Goal: Information Seeking & Learning: Learn about a topic

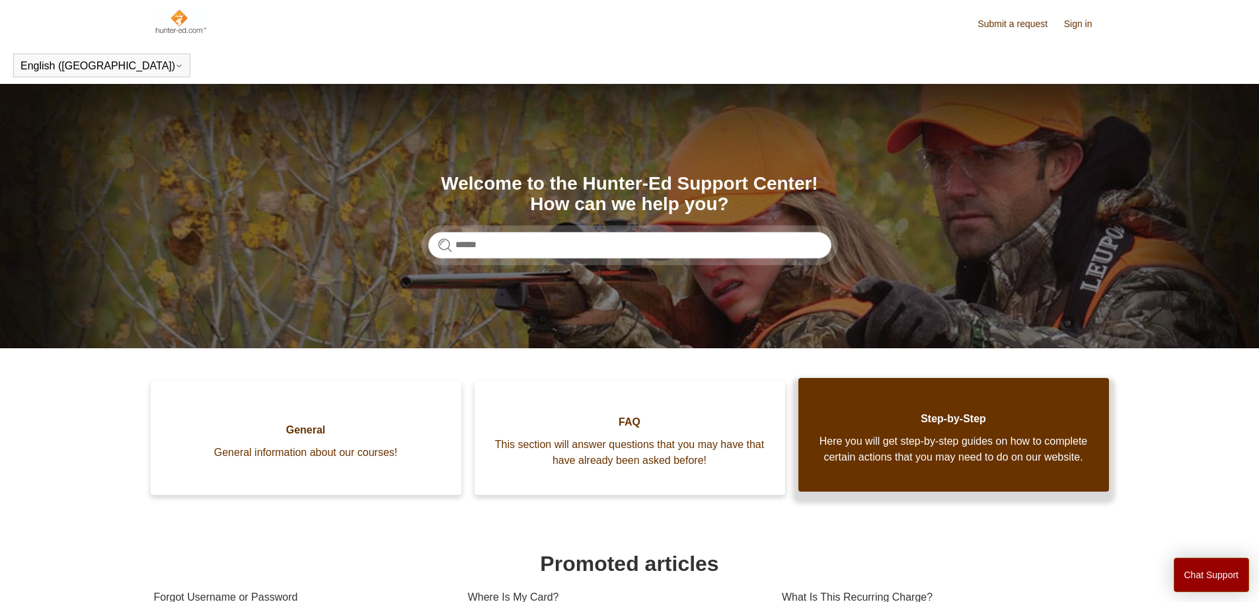
click at [929, 457] on span "Here you will get step-by-step guides on how to complete certain actions that y…" at bounding box center [953, 450] width 271 height 32
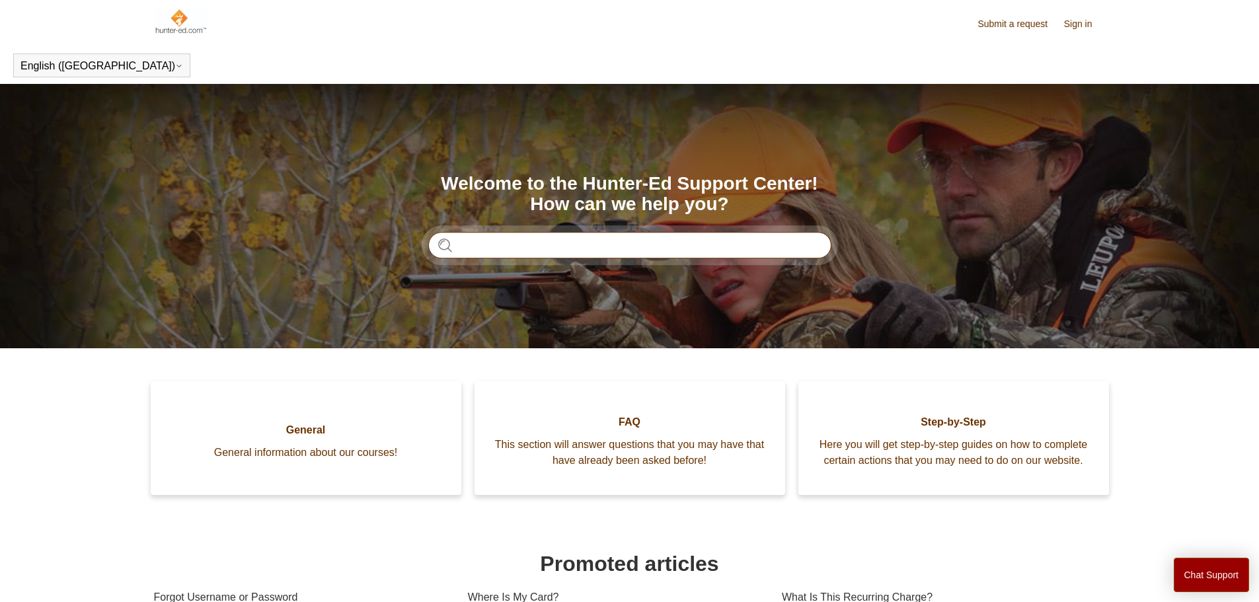
click at [569, 247] on input "Search" at bounding box center [629, 245] width 403 height 26
type input "**********"
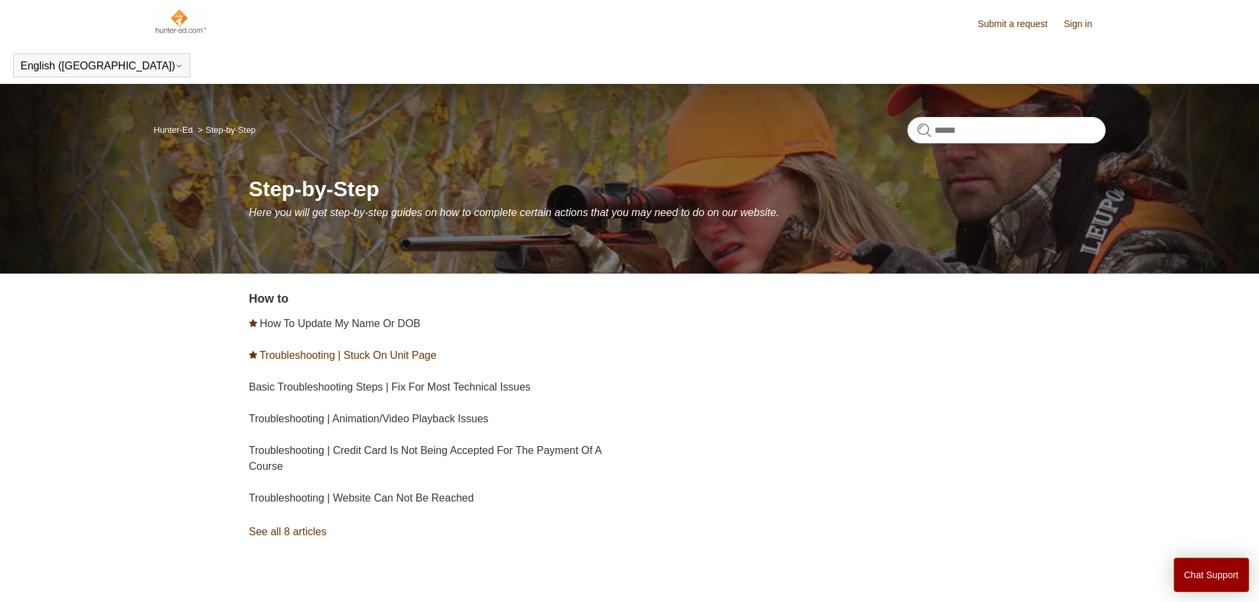
click at [325, 351] on link "Troubleshooting | Stuck On Unit Page" at bounding box center [348, 355] width 177 height 11
